Goal: Use online tool/utility: Use online tool/utility

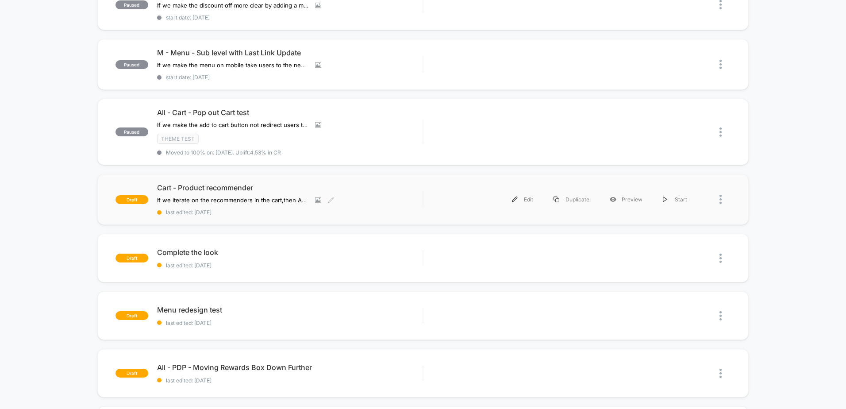
click at [213, 188] on span "Cart - Product recommender" at bounding box center [289, 187] width 265 height 9
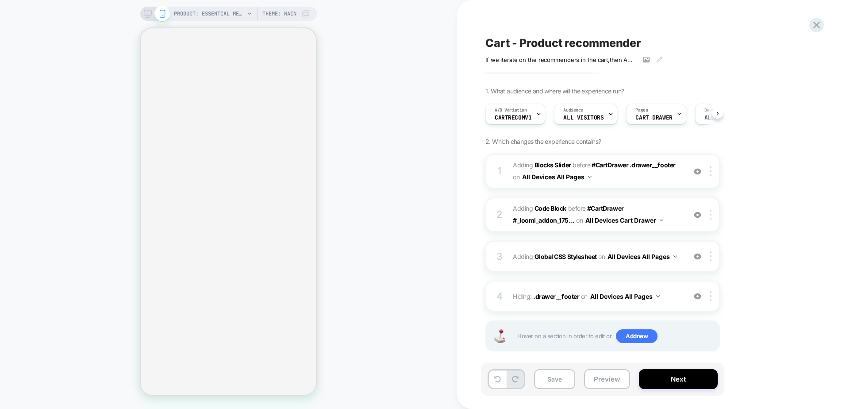
scroll to position [0, 0]
click at [582, 253] on b "Global CSS Stylesheet" at bounding box center [565, 257] width 62 height 8
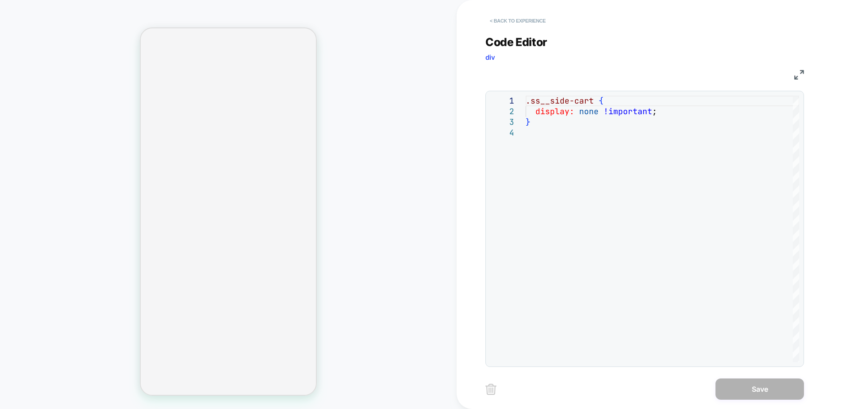
click at [502, 23] on button "< Back to experience" at bounding box center [517, 21] width 65 height 14
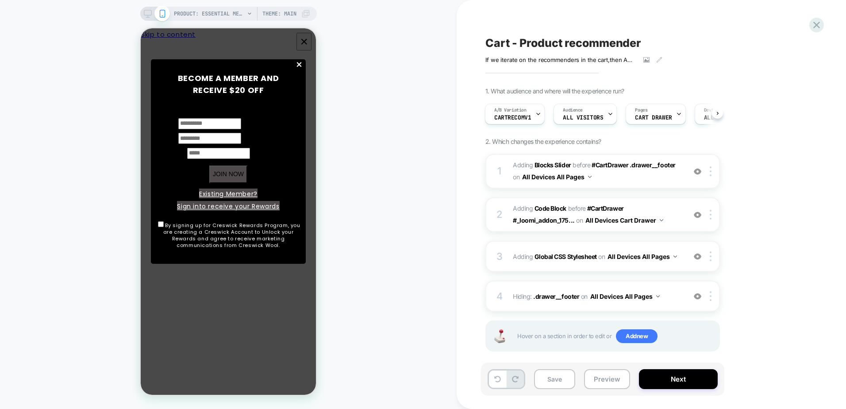
scroll to position [0, 0]
click at [300, 63] on span "×" at bounding box center [299, 65] width 8 height 20
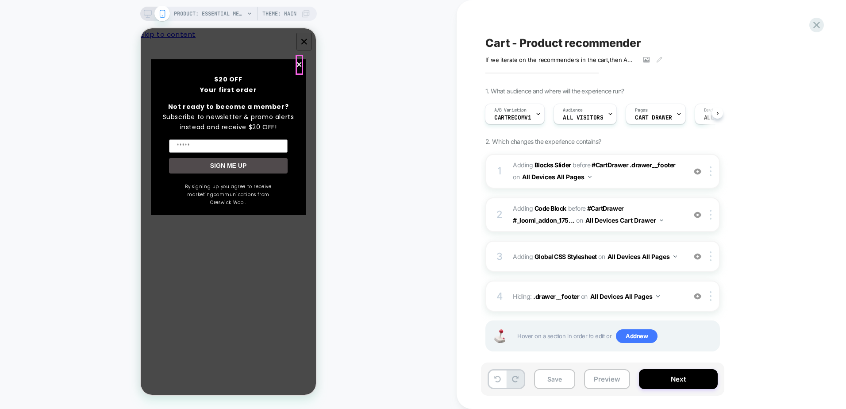
click at [300, 63] on span "×" at bounding box center [299, 65] width 8 height 20
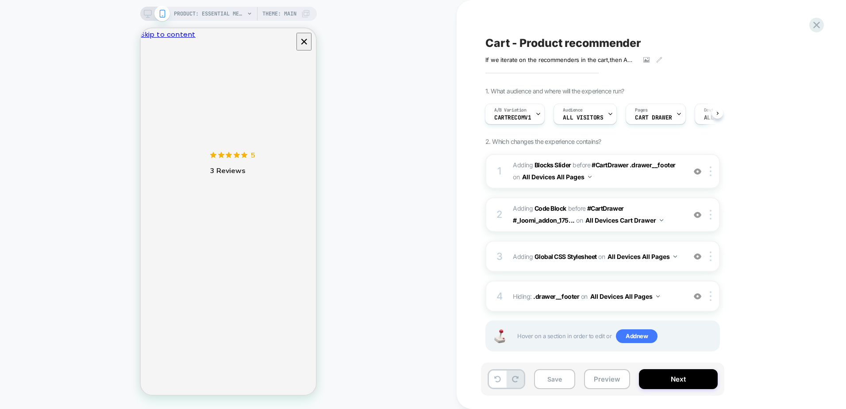
click at [248, 11] on icon at bounding box center [249, 13] width 5 height 5
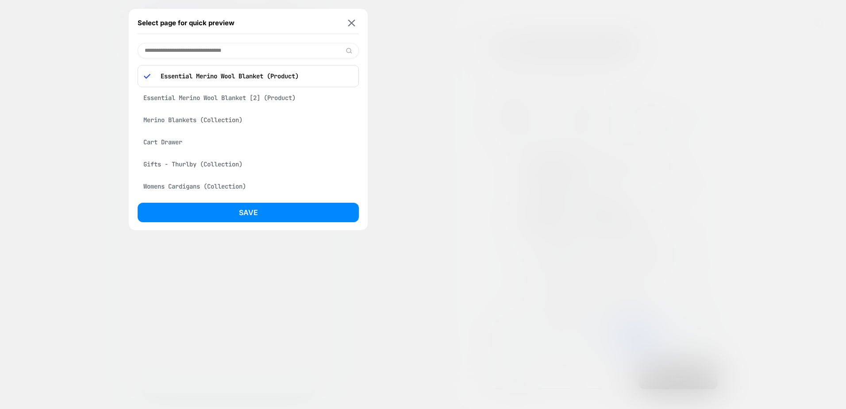
click at [74, 57] on div at bounding box center [423, 204] width 846 height 409
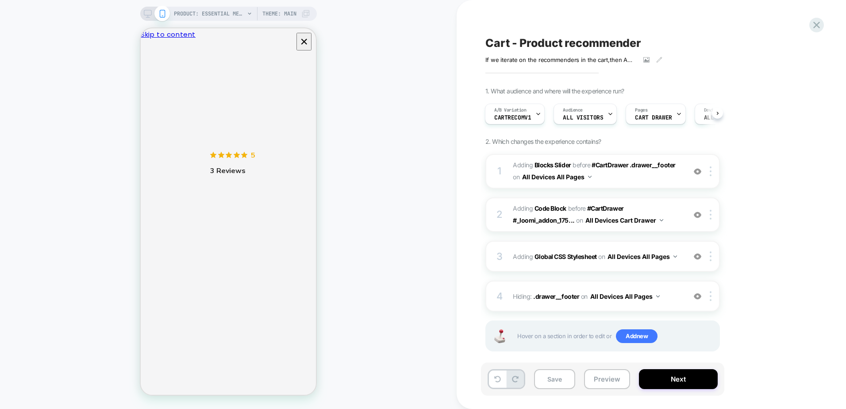
click at [307, 15] on icon at bounding box center [306, 14] width 8 height 8
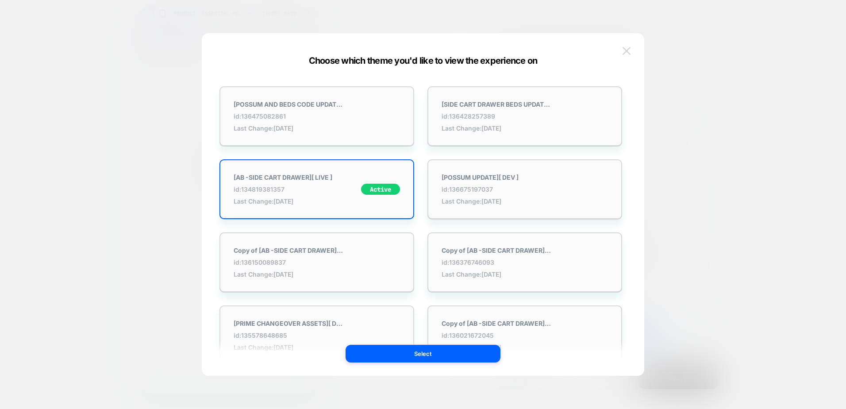
click at [626, 51] on img at bounding box center [626, 51] width 8 height 8
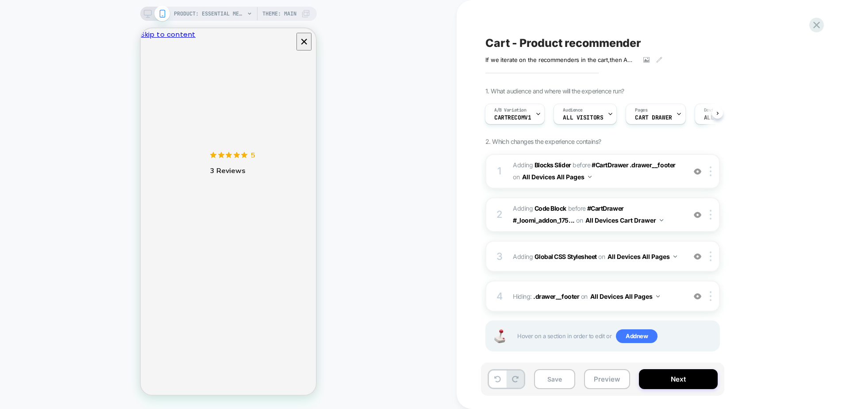
click at [146, 13] on icon at bounding box center [148, 14] width 8 height 8
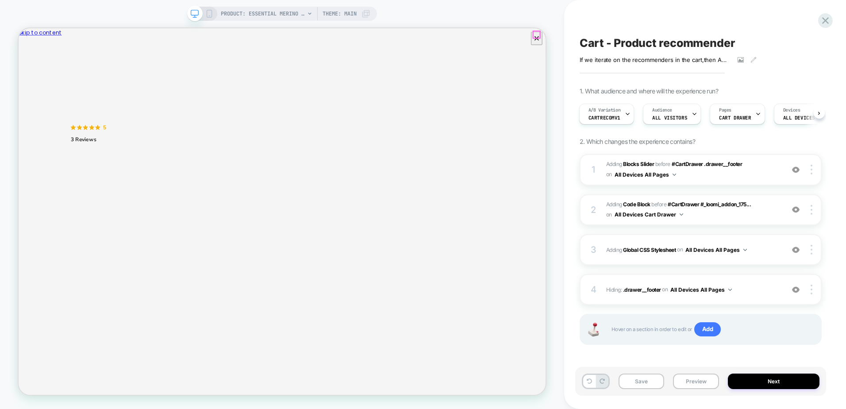
click at [22, 68] on icon "Close" at bounding box center [22, 68] width 0 height 0
click at [207, 11] on icon at bounding box center [209, 14] width 8 height 8
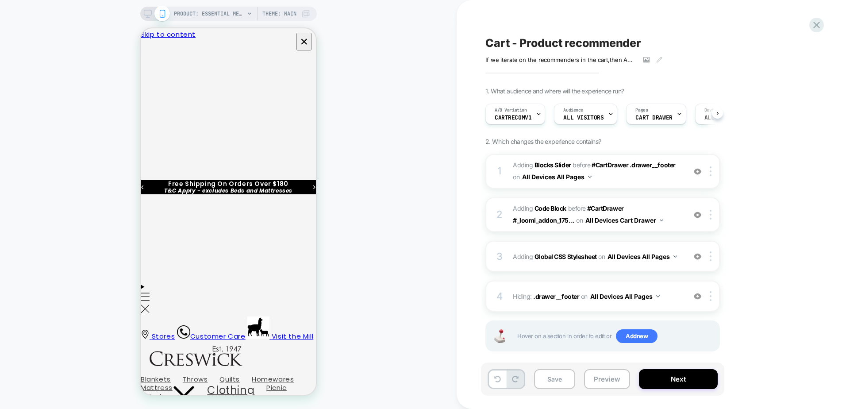
scroll to position [0, 0]
click at [144, 78] on icon "Close" at bounding box center [144, 78] width 0 height 0
click at [609, 382] on button "Preview" at bounding box center [607, 379] width 46 height 20
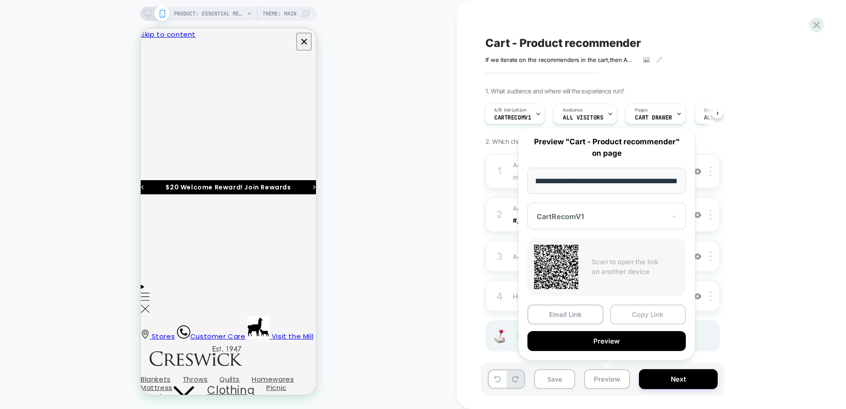
scroll to position [0, 0]
click at [643, 310] on button "Copy Link" at bounding box center [648, 314] width 76 height 20
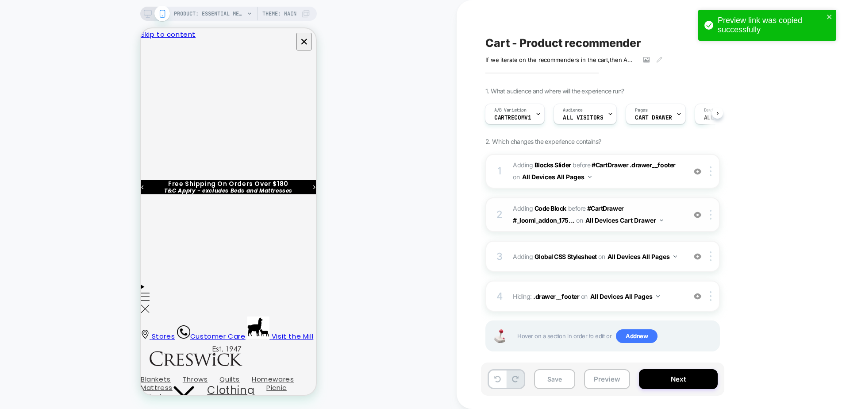
click at [640, 222] on button "All Devices Cart Drawer" at bounding box center [624, 220] width 78 height 13
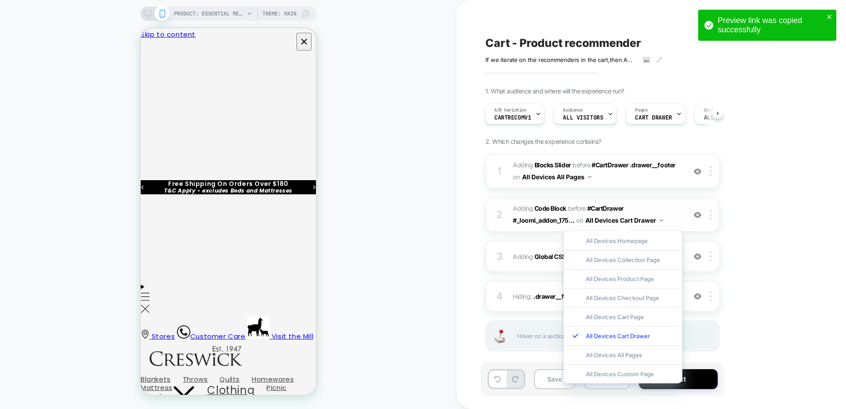
click at [657, 208] on span "Adding Code Block BEFORE #CartDrawer #_loomi_addon_175... #CartDrawer #_loomi_a…" at bounding box center [597, 215] width 169 height 24
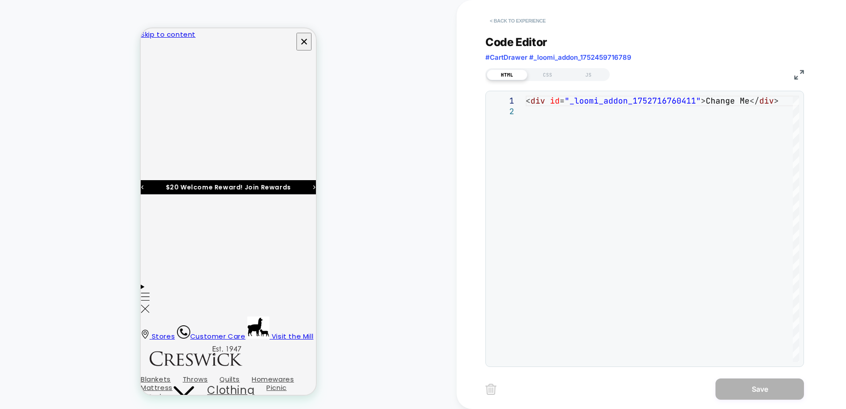
click at [498, 15] on button "< Back to experience" at bounding box center [517, 21] width 65 height 14
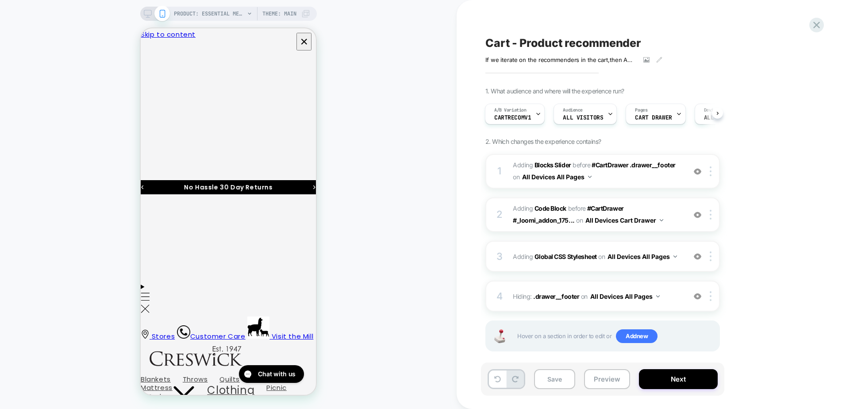
click at [466, 275] on div "Cart - Product recommender If we iterate on the recommenders in the cart , then…" at bounding box center [650, 204] width 389 height 409
